Goal: Information Seeking & Learning: Learn about a topic

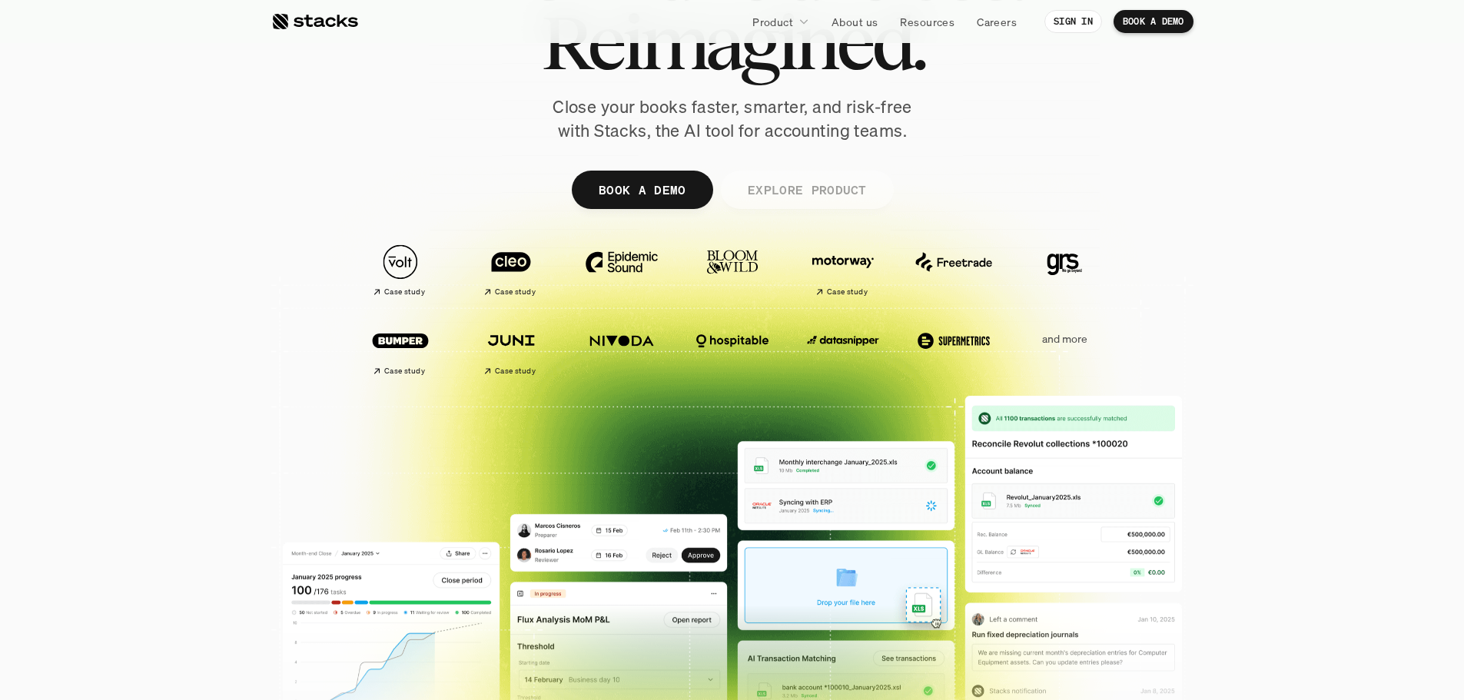
click at [853, 187] on p "EXPLORE PRODUCT" at bounding box center [806, 189] width 119 height 22
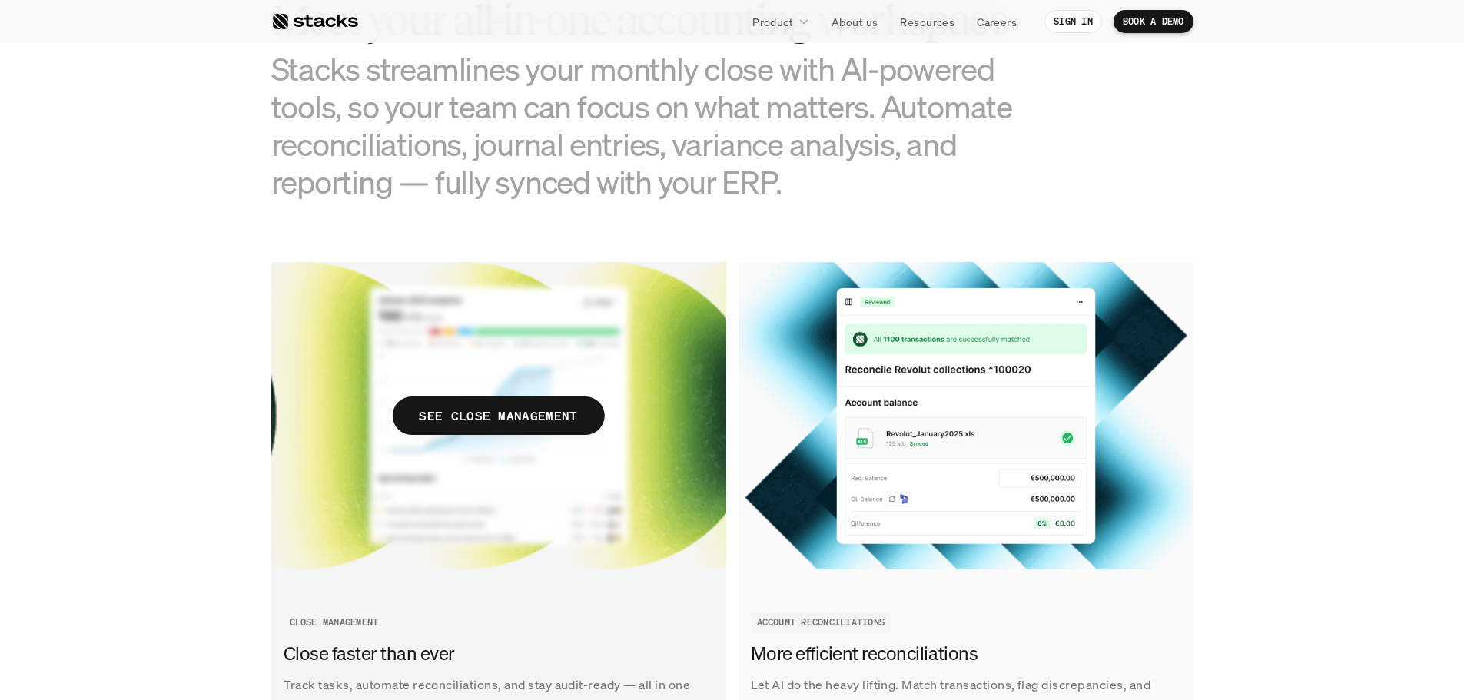
scroll to position [1434, 0]
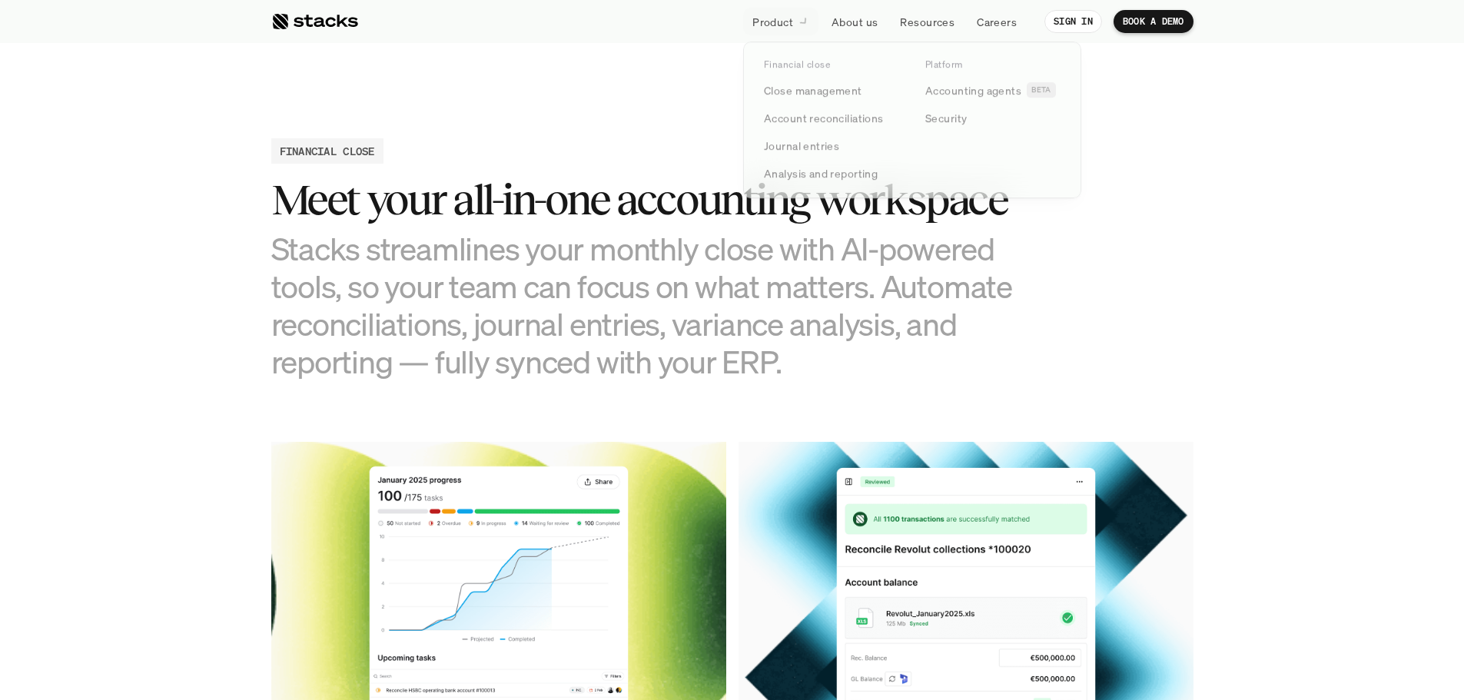
click at [780, 19] on p "Product" at bounding box center [772, 22] width 41 height 16
click at [802, 174] on p "Analysis and reporting" at bounding box center [821, 175] width 114 height 16
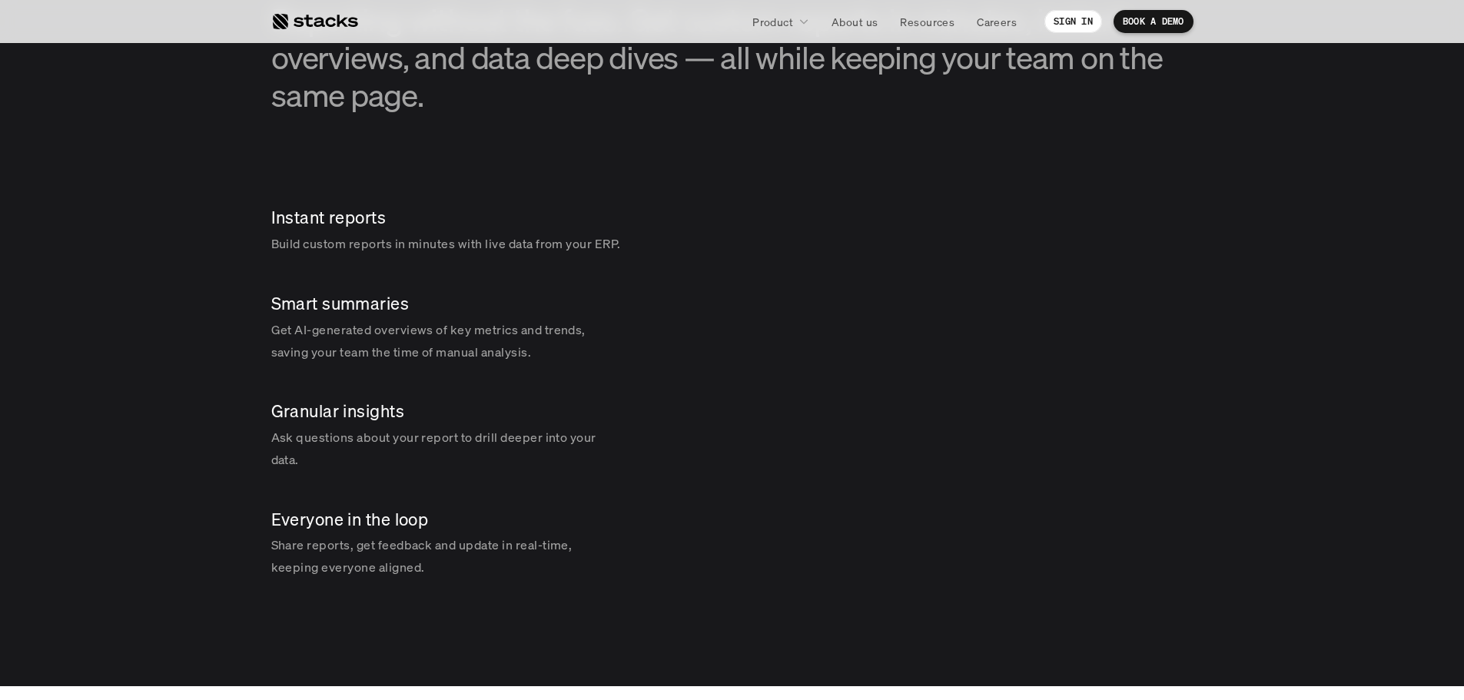
scroll to position [2306, 0]
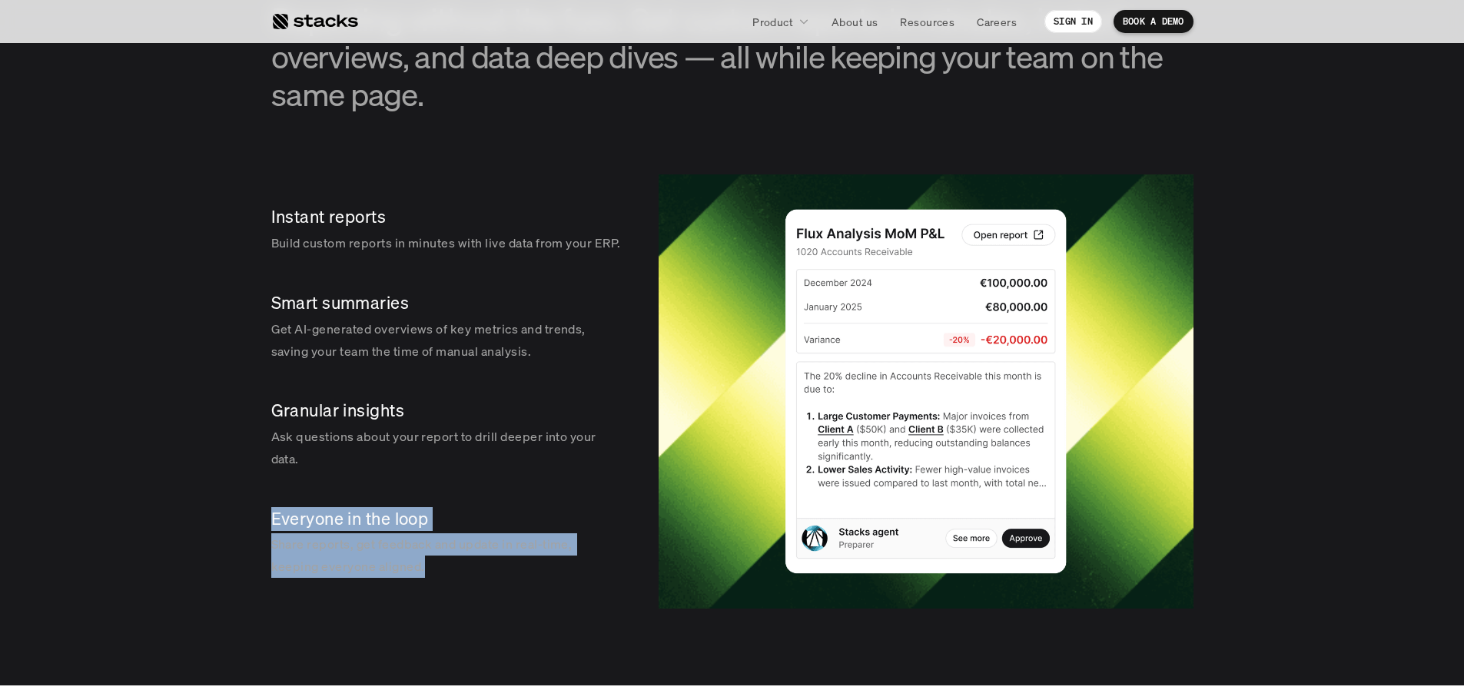
drag, startPoint x: 400, startPoint y: 594, endPoint x: 218, endPoint y: 526, distance: 195.3
click at [218, 526] on section "REPORTING [BETA] Custom reports at your fingertips Reporting without the fuss. …" at bounding box center [732, 259] width 1464 height 854
click at [368, 519] on div "Everyone in the loop Share reports, get feedback and update in real-time, keepi…" at bounding box center [449, 542] width 357 height 95
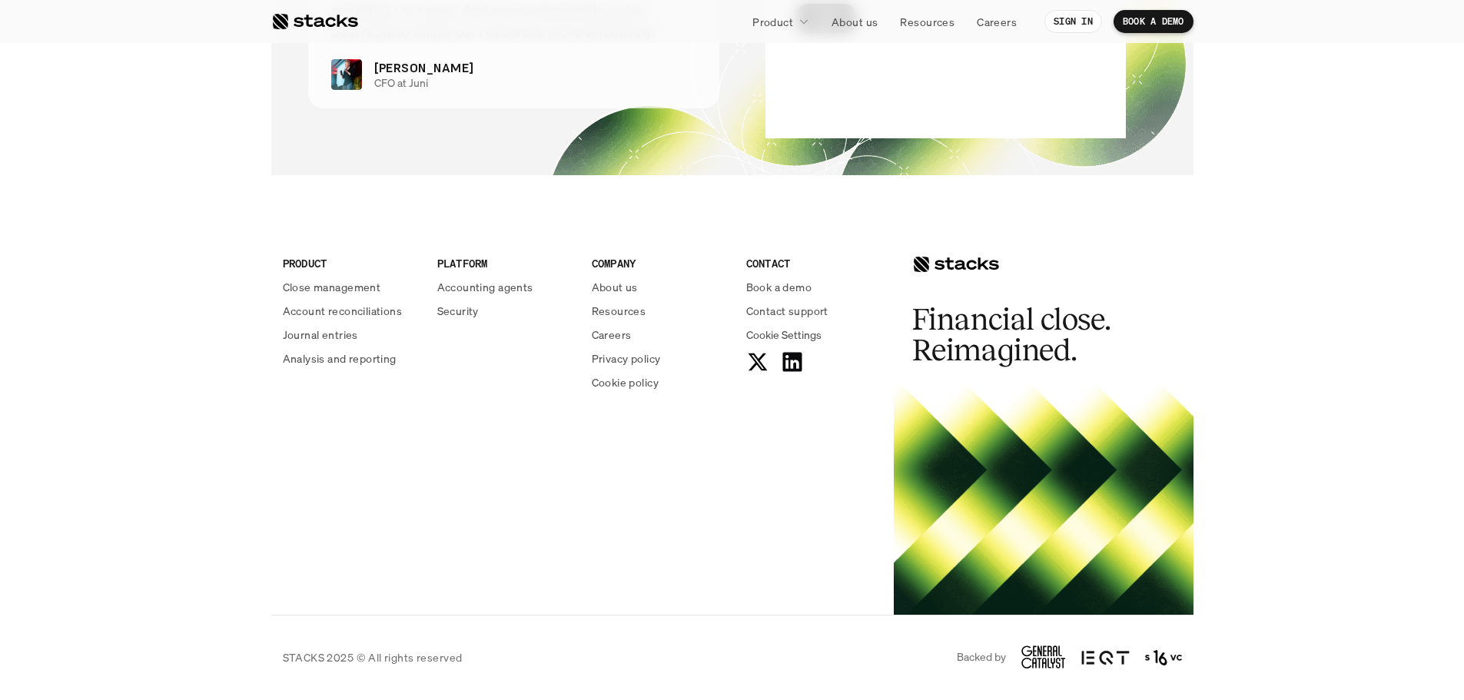
scroll to position [3970, 0]
click at [347, 357] on p "Analysis and reporting" at bounding box center [340, 358] width 114 height 16
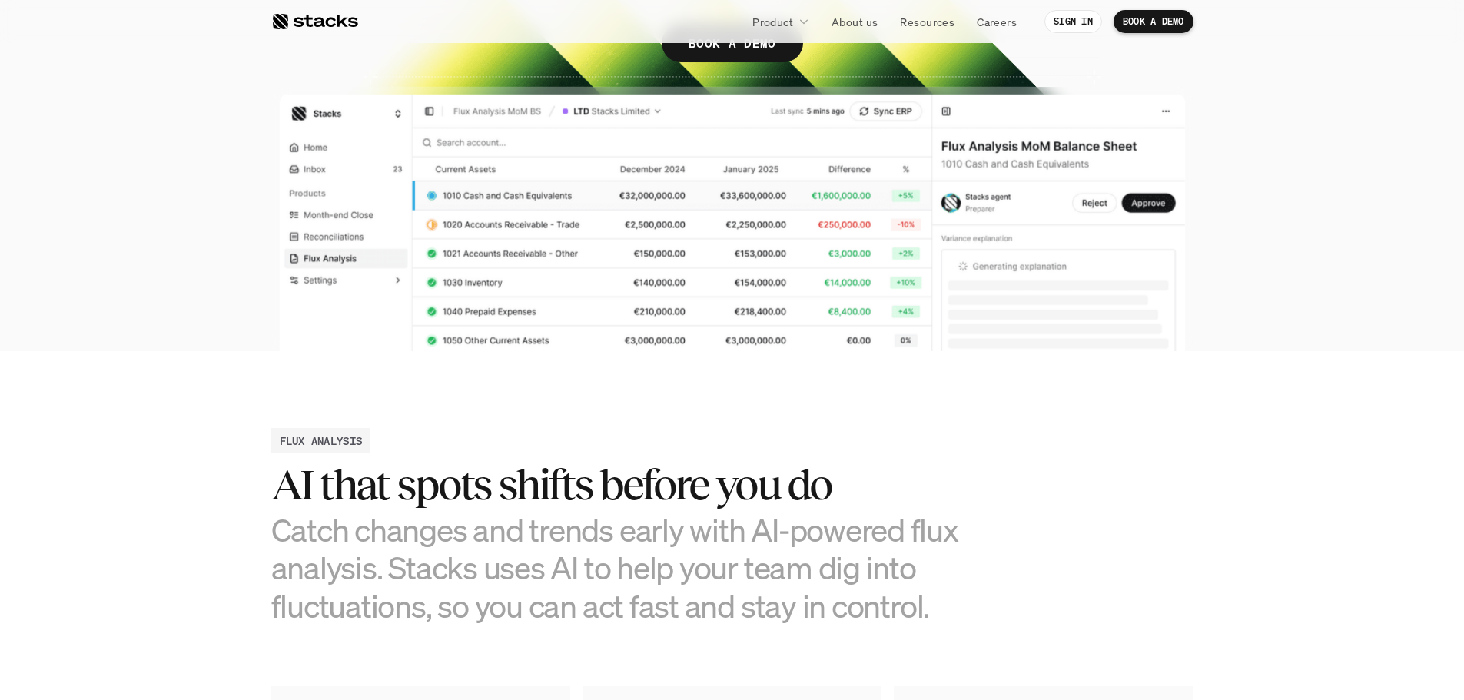
scroll to position [77, 0]
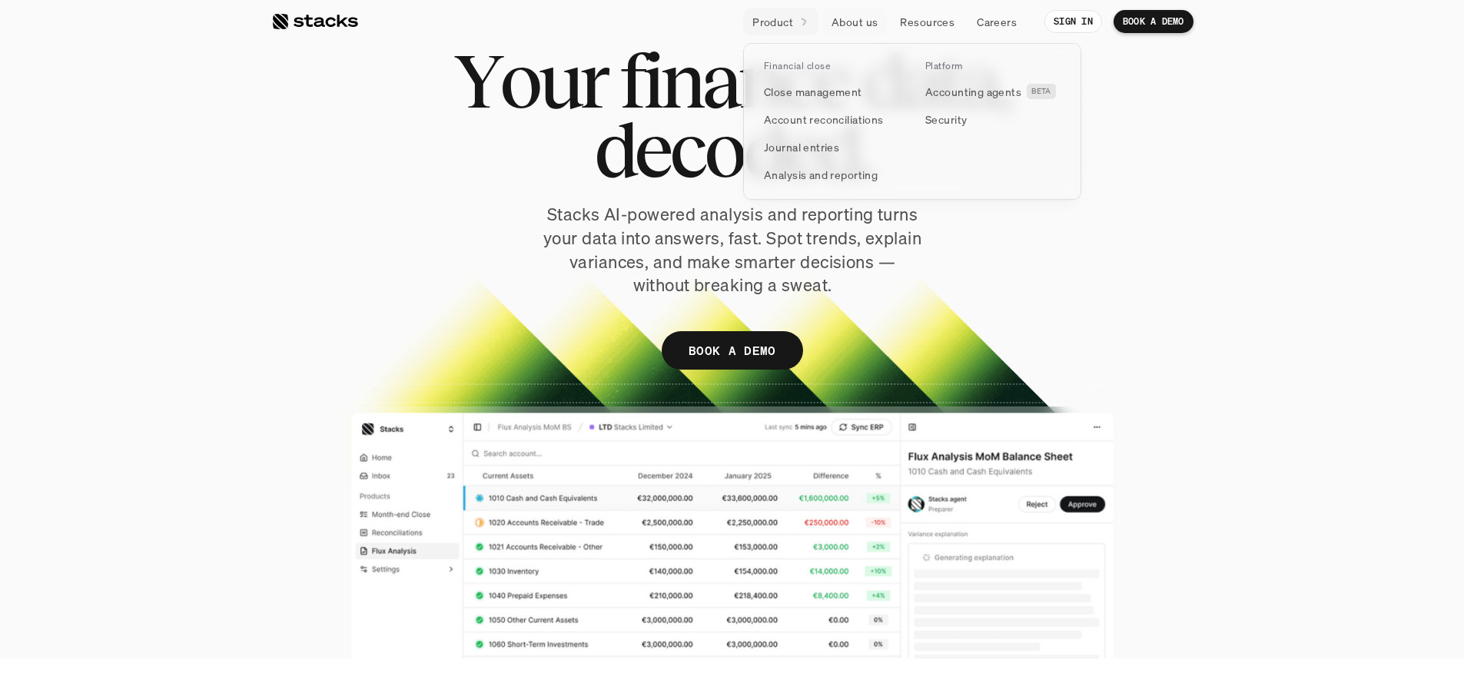
click at [789, 31] on link "Product" at bounding box center [780, 22] width 75 height 28
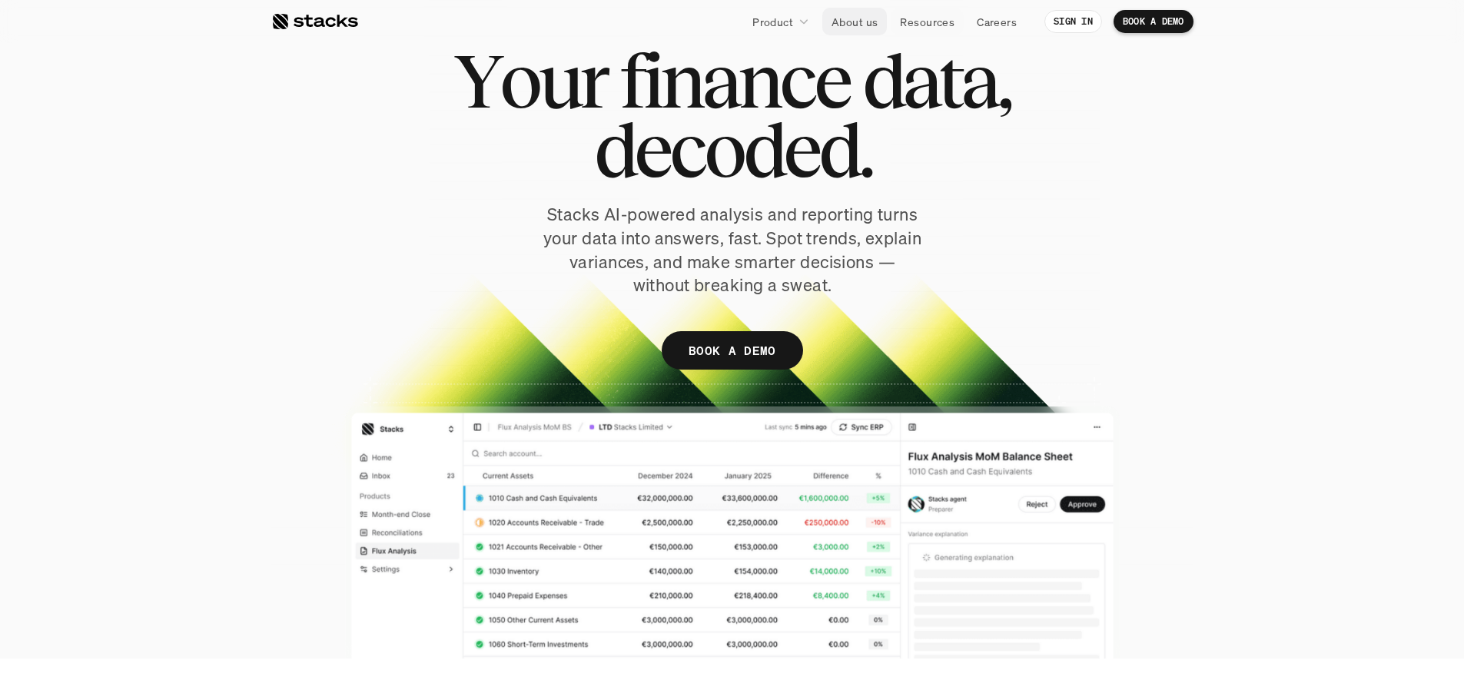
click at [872, 23] on p "About us" at bounding box center [855, 22] width 46 height 16
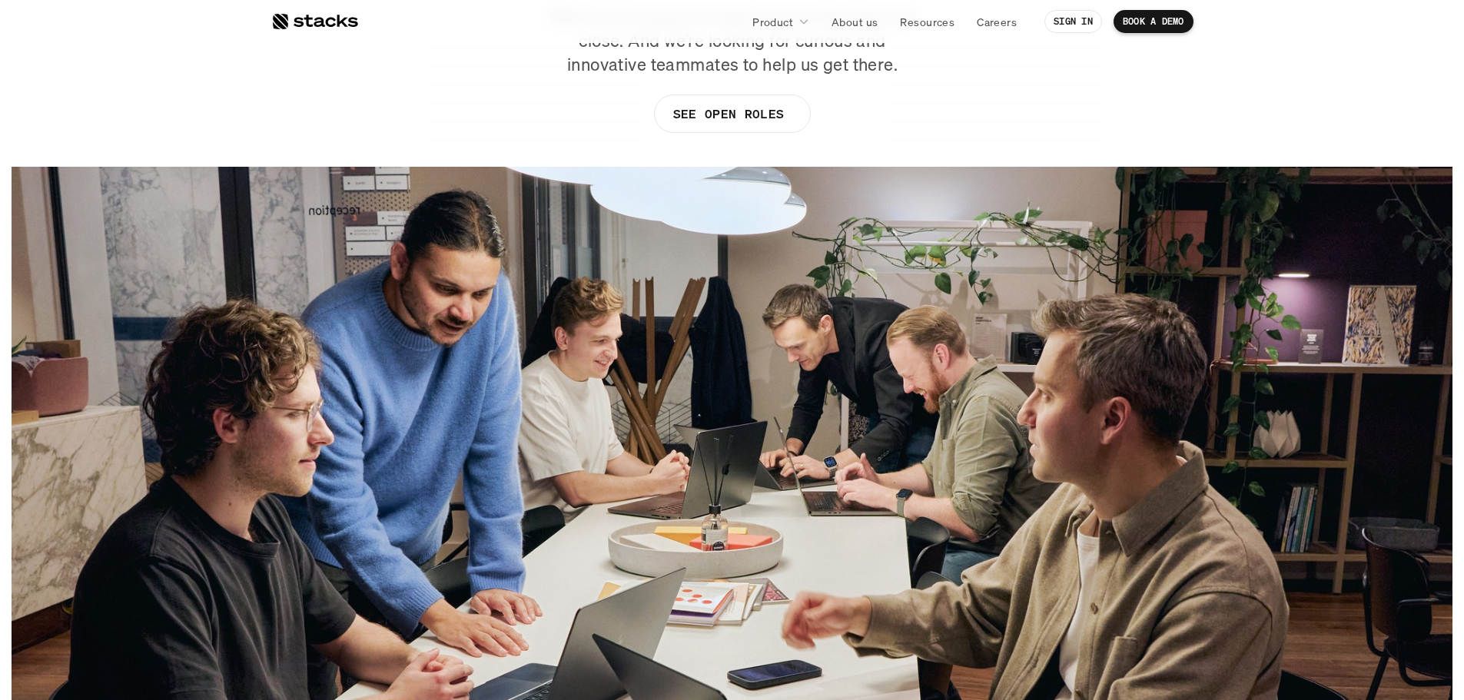
scroll to position [77, 0]
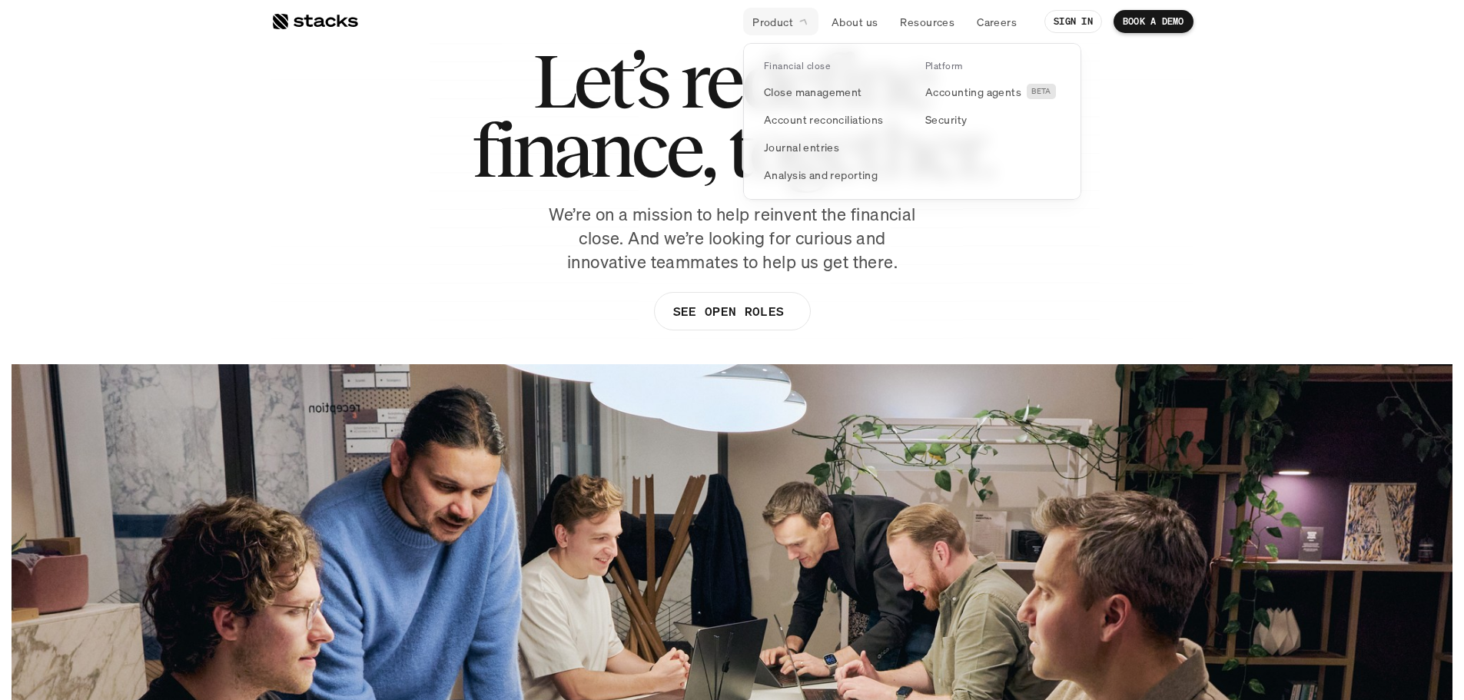
click at [800, 18] on icon at bounding box center [804, 22] width 15 height 15
click at [802, 96] on p "Close management" at bounding box center [813, 92] width 98 height 16
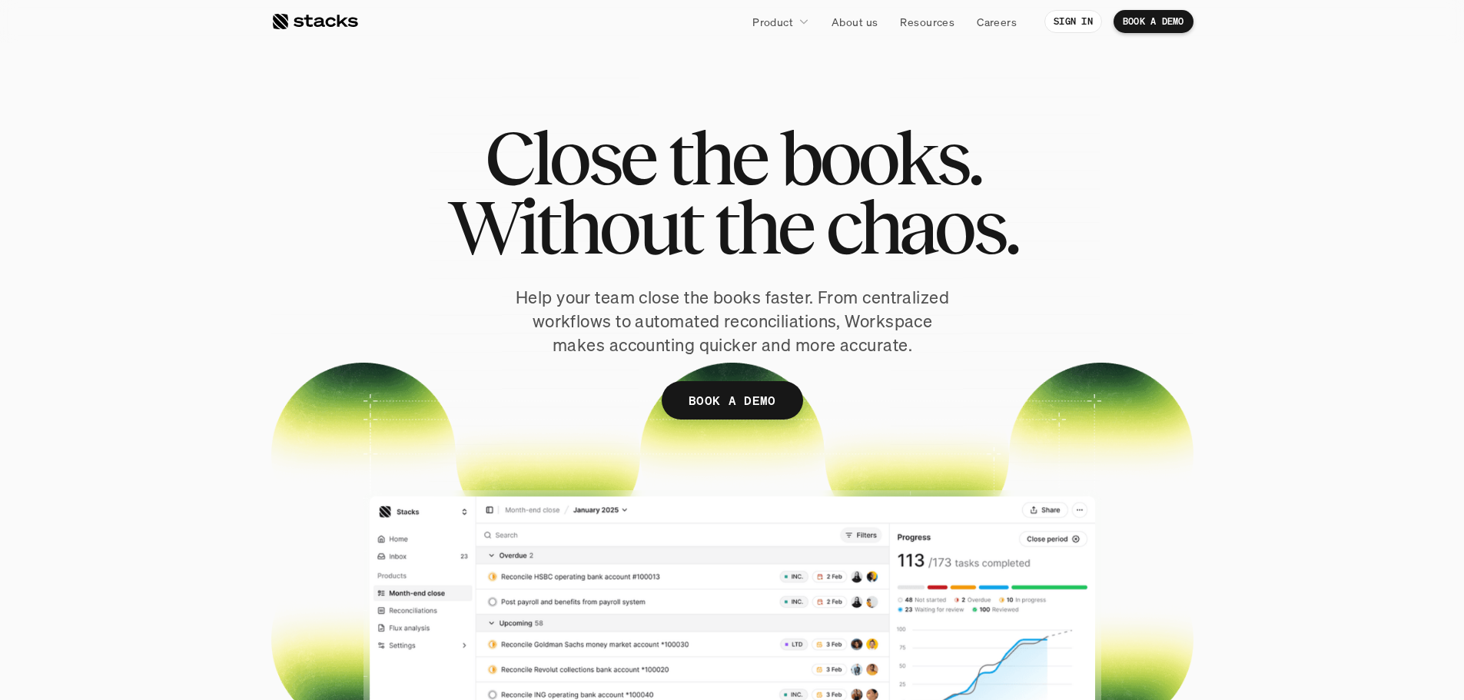
click at [310, 20] on div at bounding box center [314, 21] width 87 height 18
